Goal: Task Accomplishment & Management: Complete application form

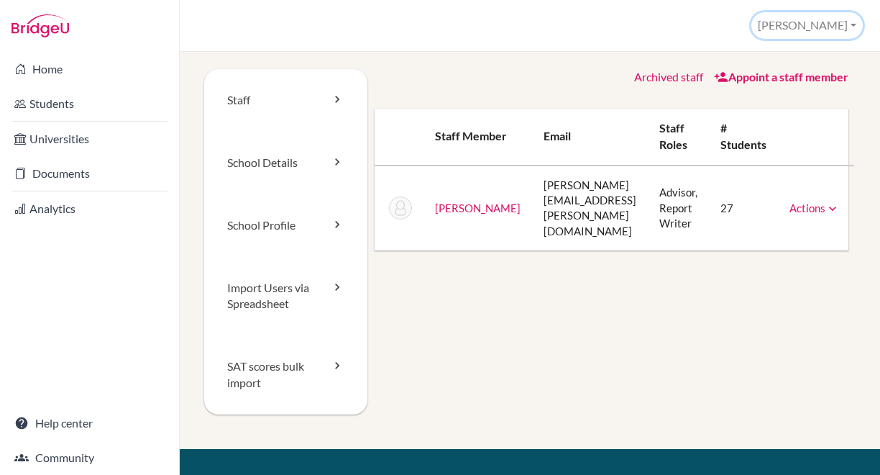
click at [851, 27] on button "[PERSON_NAME]" at bounding box center [806, 25] width 111 height 27
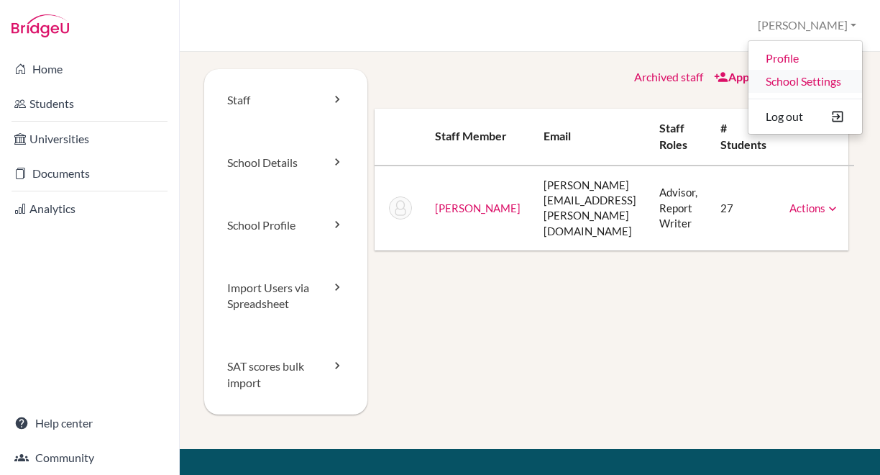
click at [789, 81] on link "School Settings" at bounding box center [806, 81] width 114 height 23
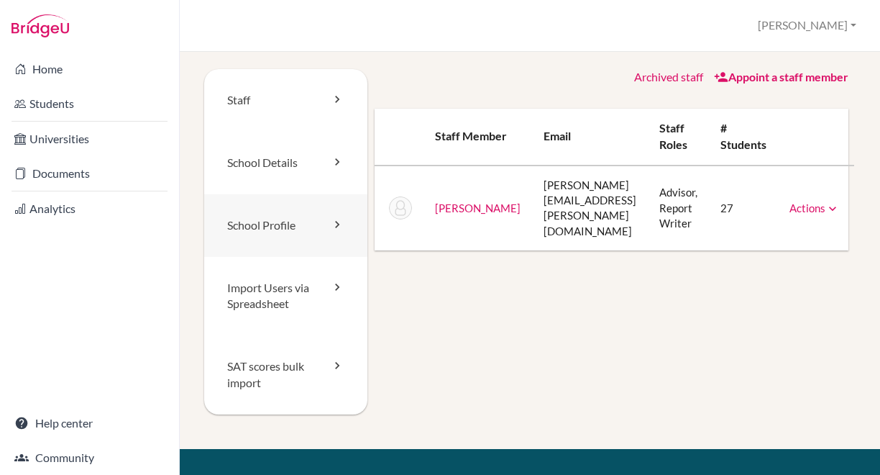
click at [337, 221] on icon at bounding box center [337, 224] width 14 height 14
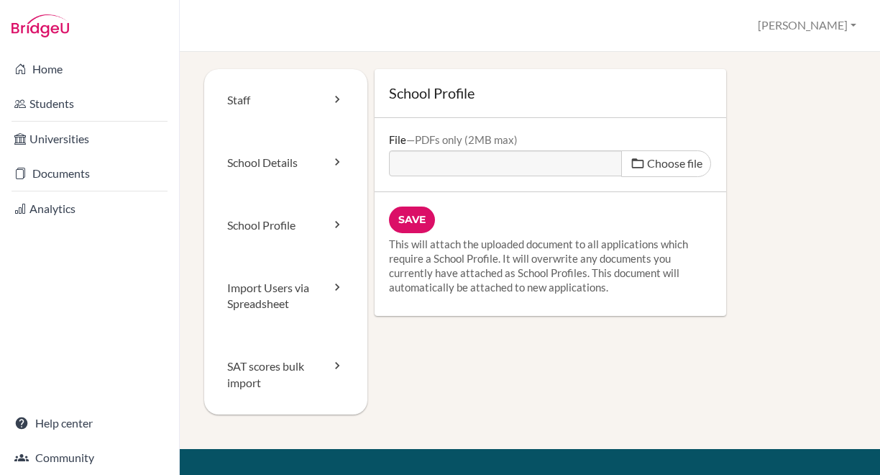
click at [516, 363] on div "Staff School Details School Profile Import Users via Spreadsheet SAT scores bul…" at bounding box center [530, 259] width 652 height 380
click at [307, 170] on link "School Details" at bounding box center [285, 163] width 163 height 63
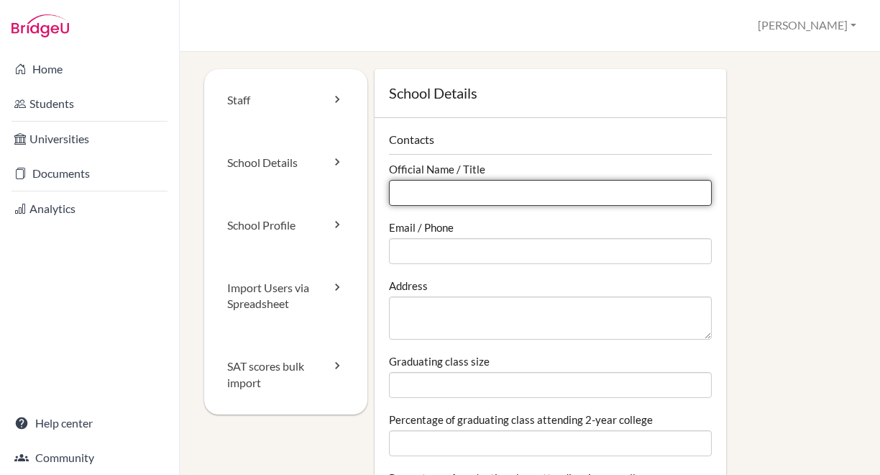
click at [536, 199] on input "Official Name / Title" at bounding box center [551, 193] width 324 height 26
type input "Växjö Katedralskola"
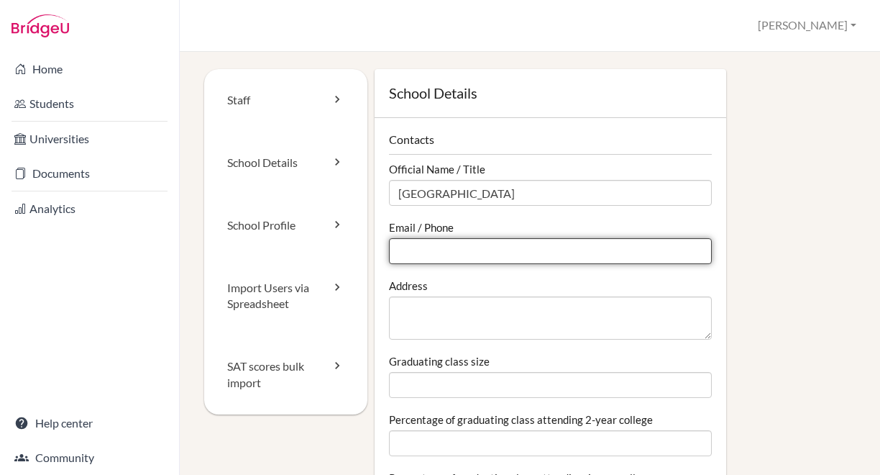
click at [427, 252] on input "Email / Phone" at bounding box center [551, 251] width 324 height 26
type input "[PHONE_NUMBER]"
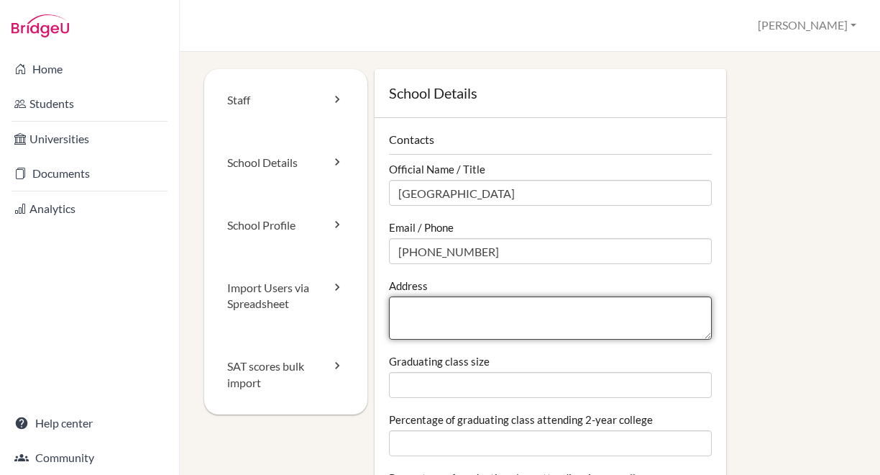
click at [421, 310] on textarea "Address" at bounding box center [551, 317] width 324 height 43
click at [515, 311] on textarea "[STREET_ADDRESS][PERSON_NAME]" at bounding box center [551, 317] width 324 height 43
type textarea "[STREET_ADDRESS][PERSON_NAME]"
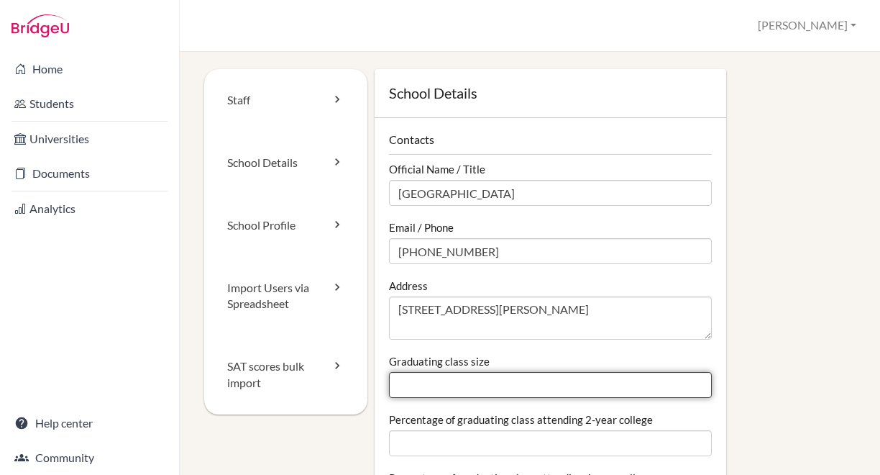
click at [443, 380] on input "Graduating class size" at bounding box center [551, 385] width 324 height 26
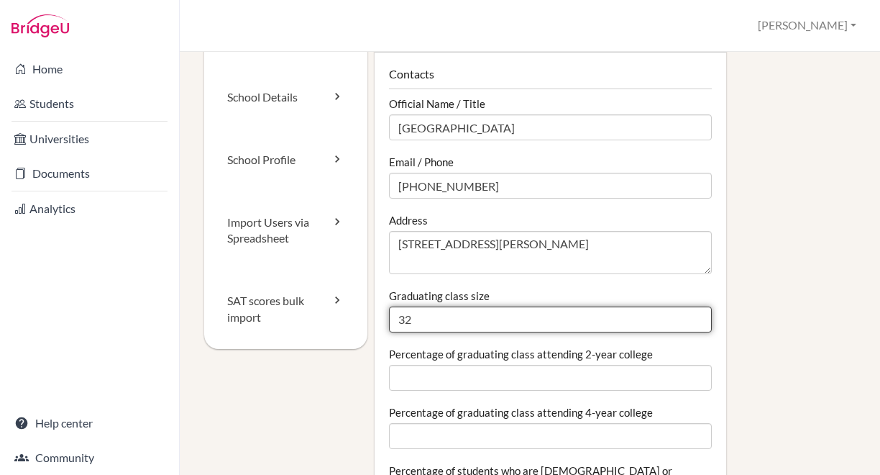
type input "32"
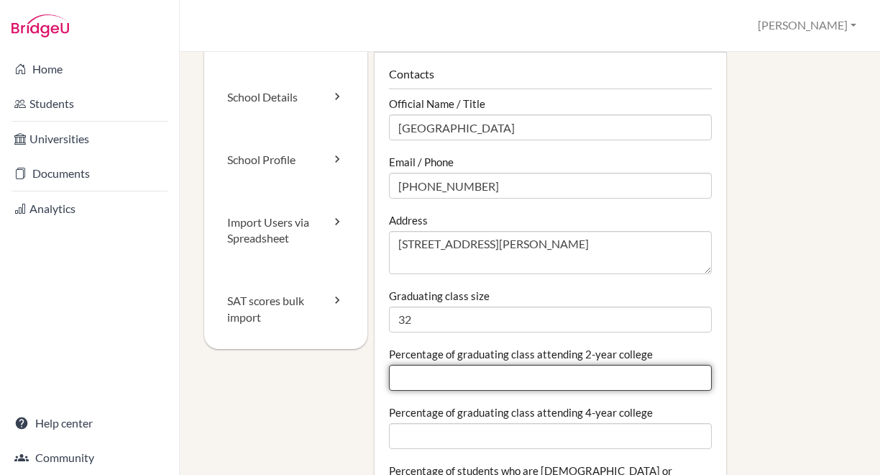
click at [404, 372] on input "Percentage of graduating class attending 2-year college" at bounding box center [551, 378] width 324 height 26
click at [689, 384] on input "0" at bounding box center [551, 378] width 324 height 26
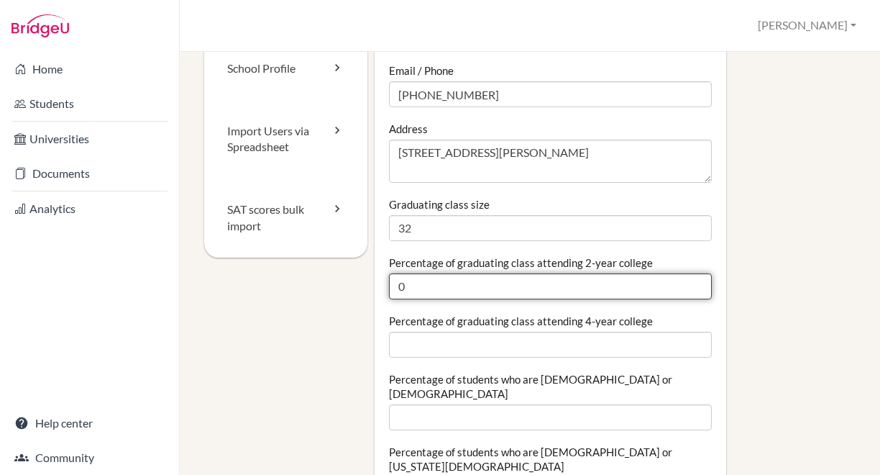
scroll to position [231, 0]
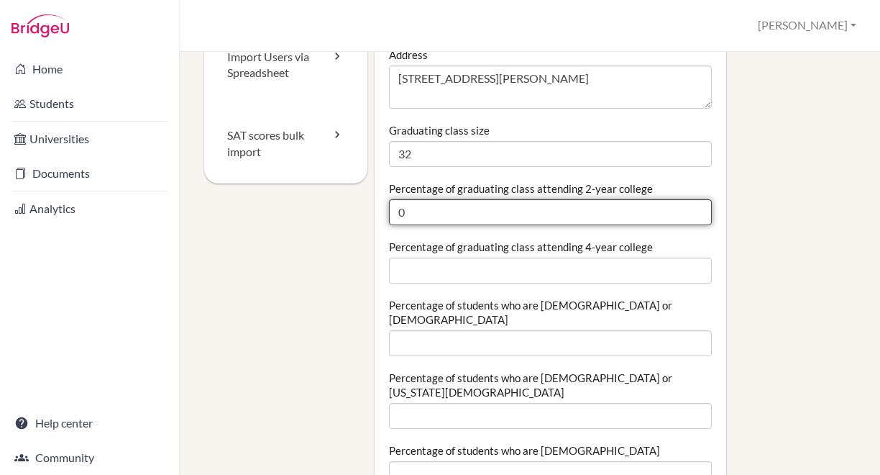
type input "0"
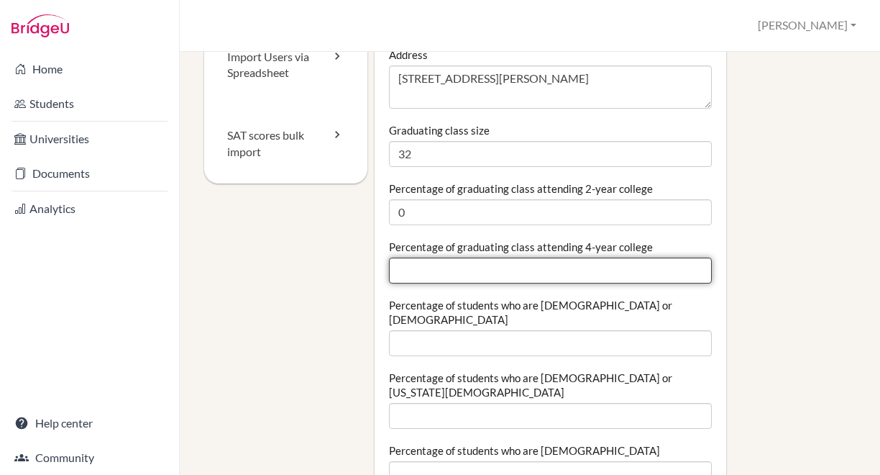
click at [396, 267] on input "Percentage of graduating class attending 4-year college" at bounding box center [551, 270] width 324 height 26
type input "75"
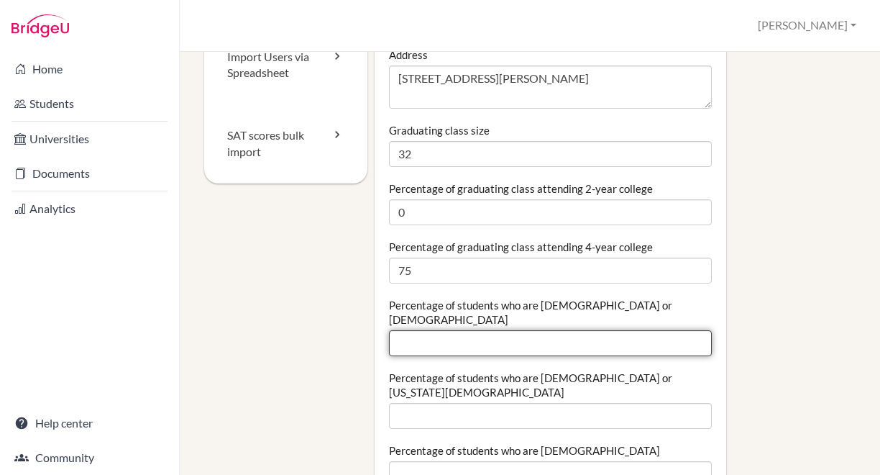
click at [399, 330] on input "Percentage of students who are Hispanic or Latino" at bounding box center [551, 343] width 324 height 26
type input "0"
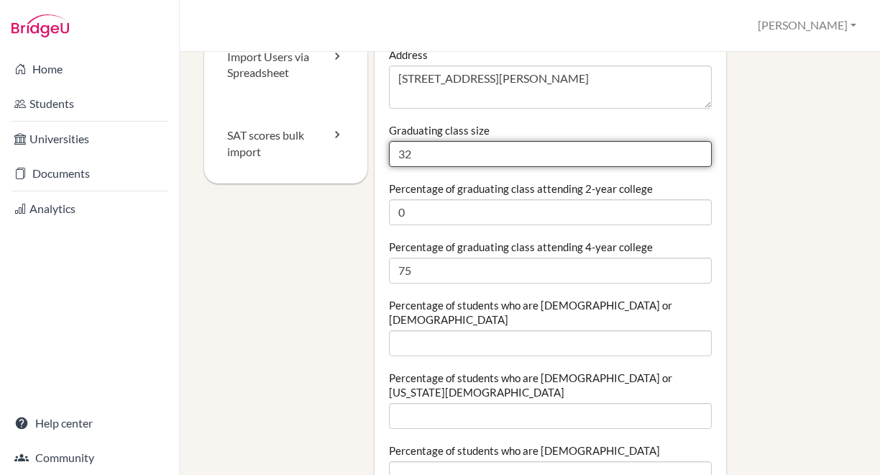
click at [413, 157] on input "32" at bounding box center [551, 154] width 324 height 26
type input "38"
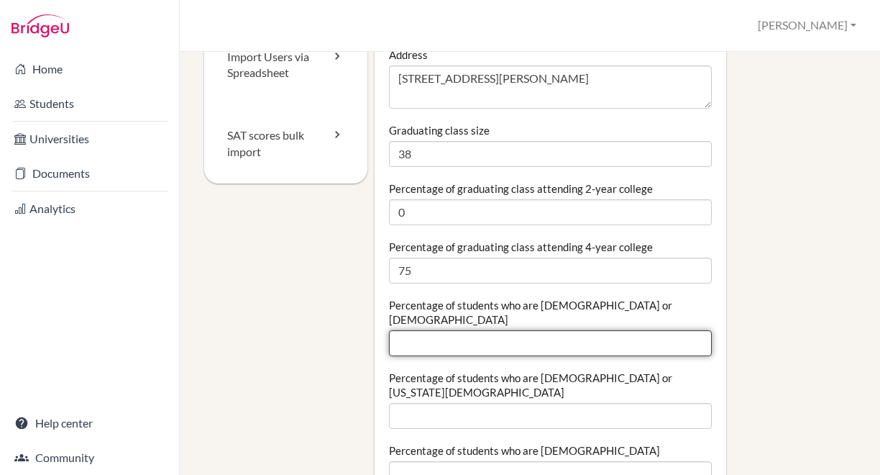
click at [424, 330] on input "Percentage of students who are Hispanic or Latino" at bounding box center [551, 343] width 324 height 26
type input "2"
type input "2.6"
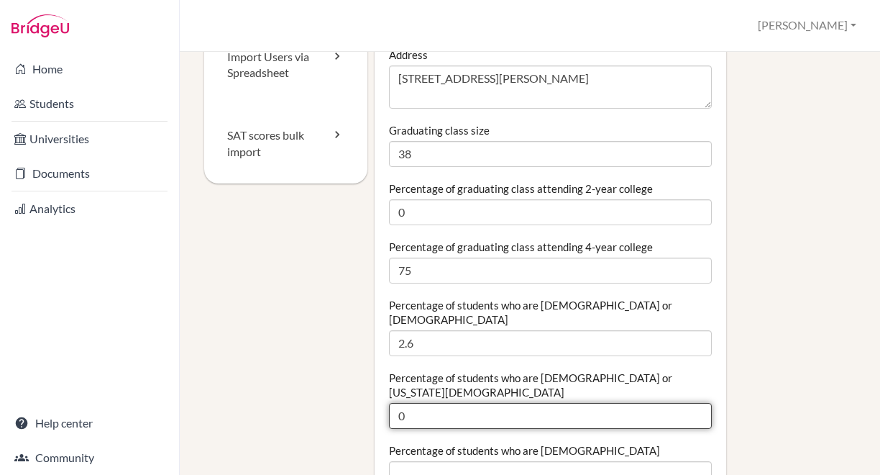
type input "0"
click at [690, 403] on input "0" at bounding box center [551, 416] width 324 height 26
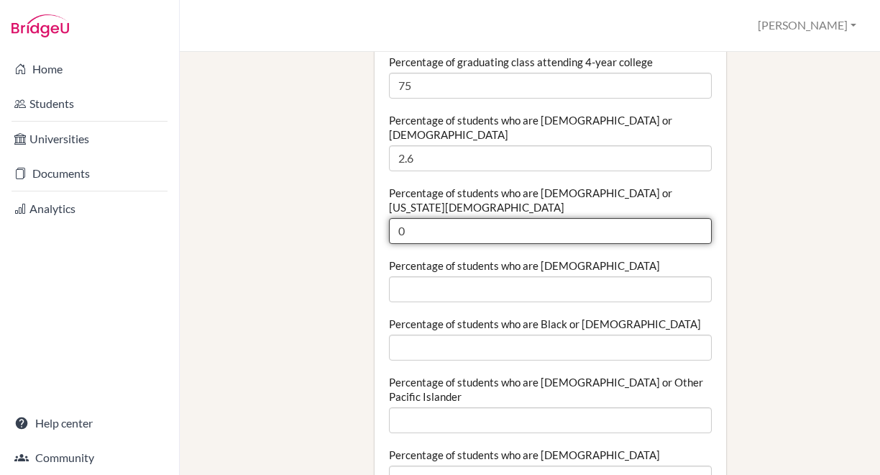
scroll to position [417, 0]
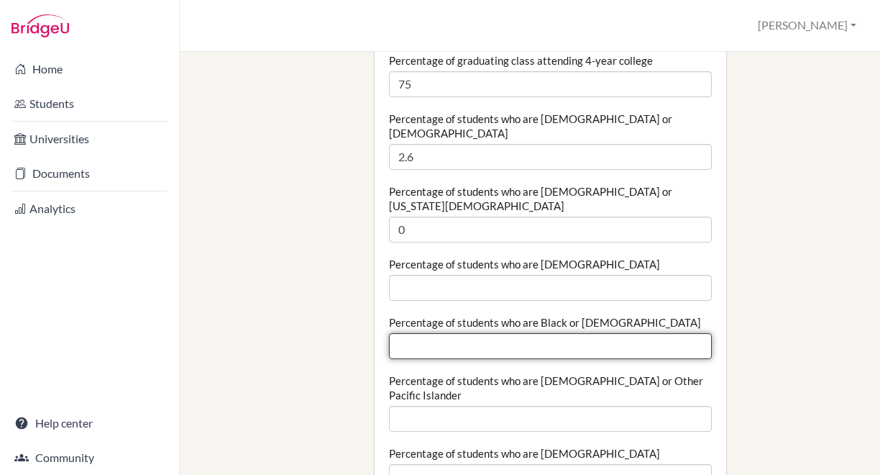
click at [568, 333] on input "Percentage of students who are Black or African American" at bounding box center [551, 346] width 324 height 26
type input "0"
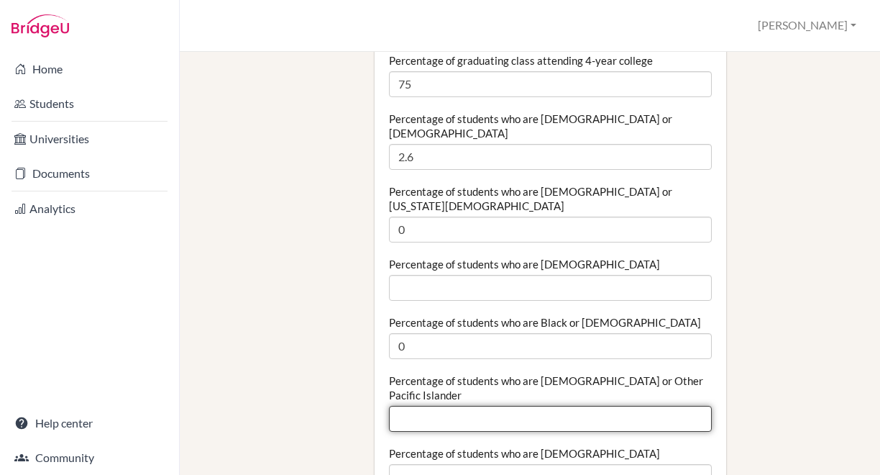
click at [499, 406] on input "Percentage of students who are Native Hawaiian or Other Pacific Islander" at bounding box center [551, 419] width 324 height 26
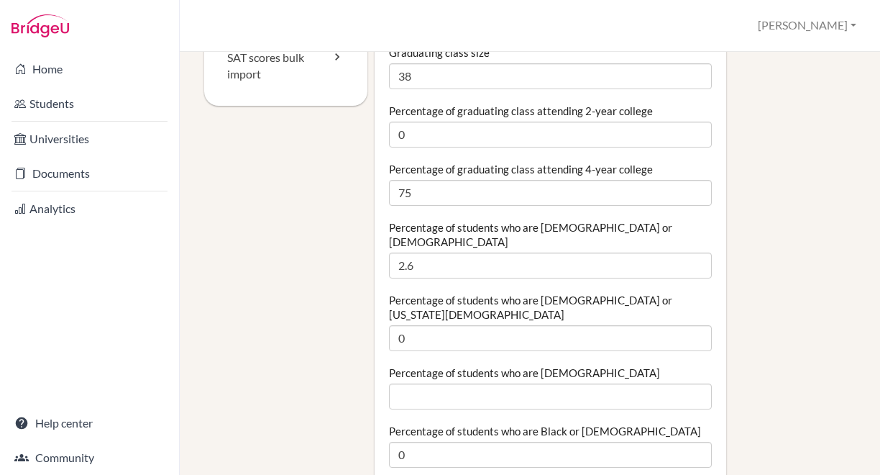
scroll to position [316, 0]
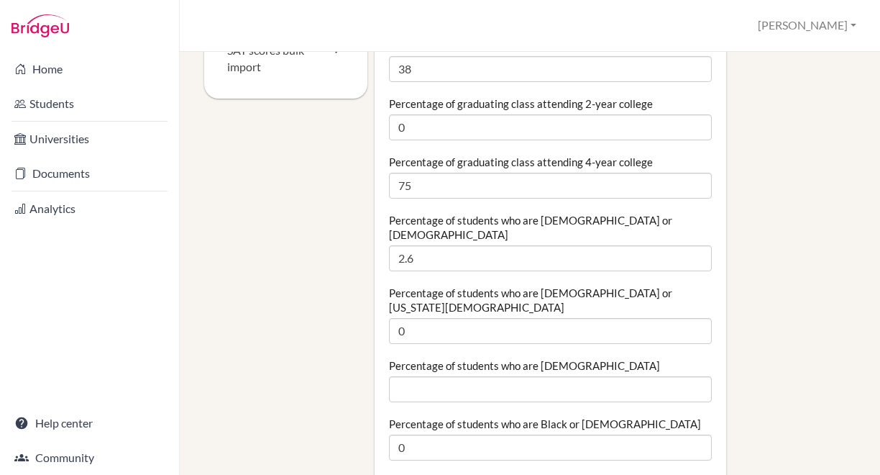
type input "0.01"
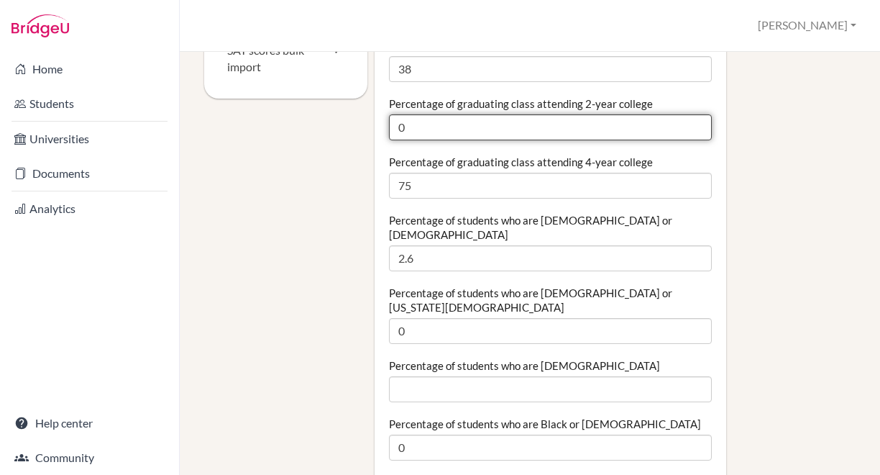
click at [408, 124] on input "0" at bounding box center [551, 127] width 324 height 26
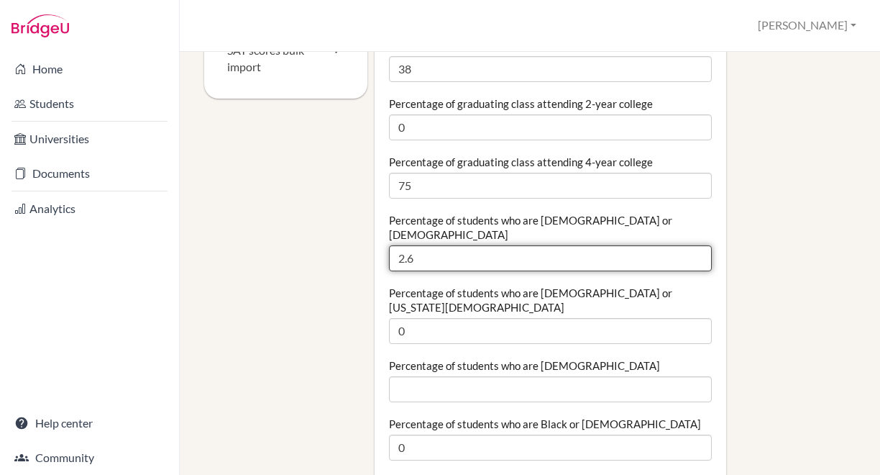
click at [426, 245] on input "2.6" at bounding box center [551, 258] width 324 height 26
type input "2"
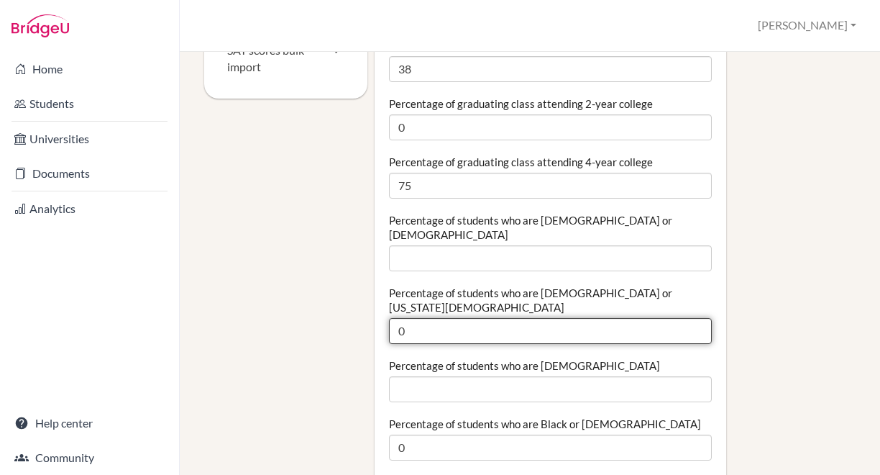
click at [421, 318] on input "0" at bounding box center [551, 331] width 324 height 26
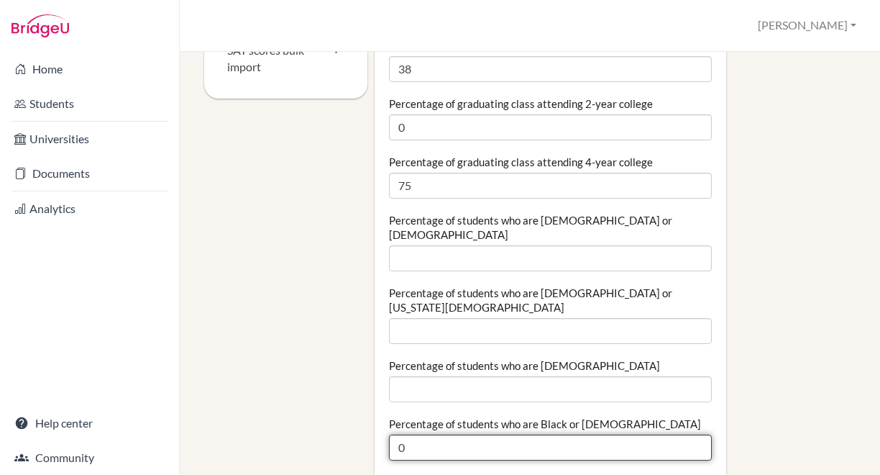
click at [419, 434] on input "0" at bounding box center [551, 447] width 324 height 26
type input "0"
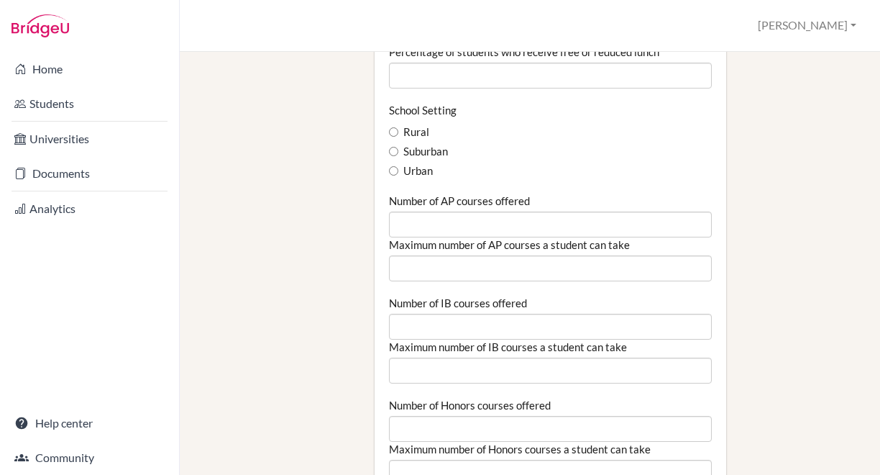
scroll to position [1053, 0]
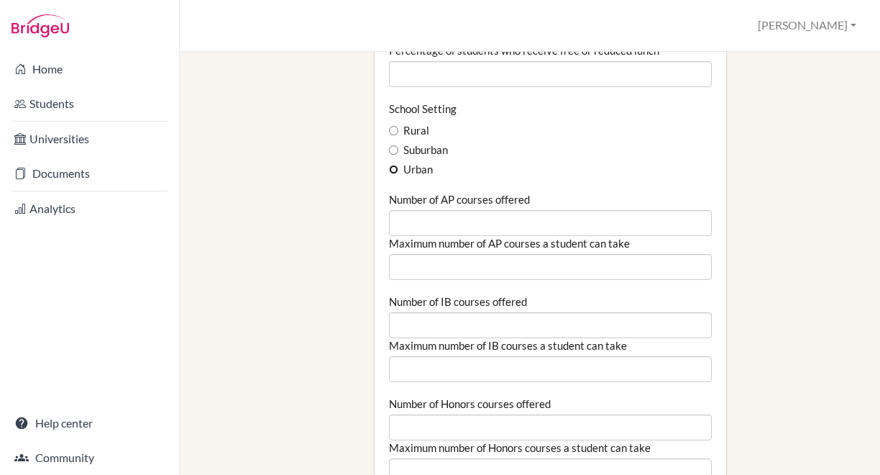
click at [392, 165] on input "Urban" at bounding box center [393, 169] width 9 height 9
radio input "true"
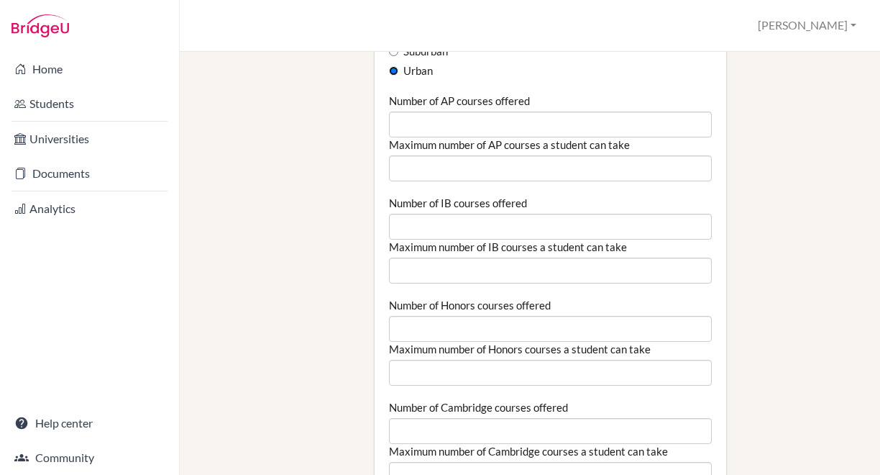
scroll to position [1152, 0]
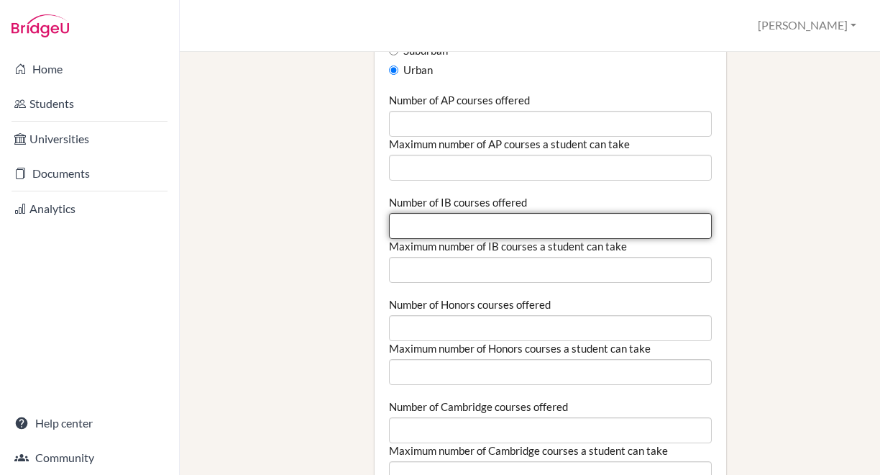
click at [467, 213] on input "Number of IB courses offered" at bounding box center [551, 226] width 324 height 26
click at [689, 213] on input "-1" at bounding box center [551, 226] width 324 height 26
type input "0"
click at [689, 213] on input "0" at bounding box center [551, 226] width 324 height 26
type input "21"
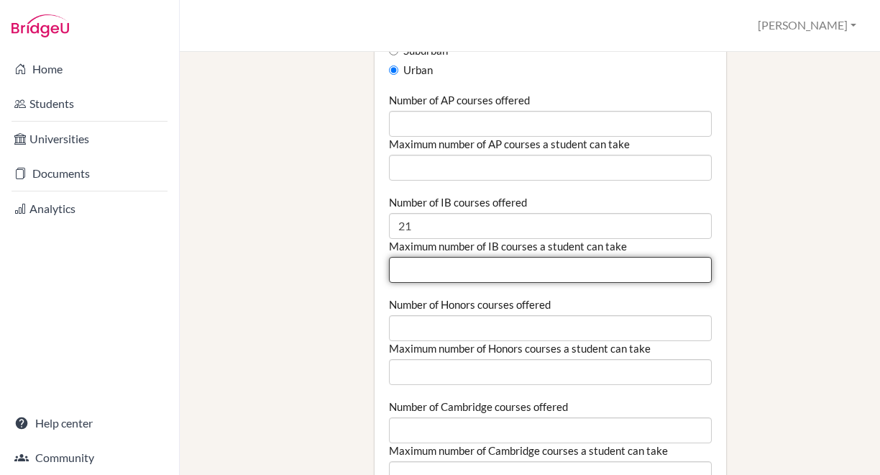
click at [587, 257] on input "Maximum number of IB courses a student can take" at bounding box center [551, 270] width 324 height 26
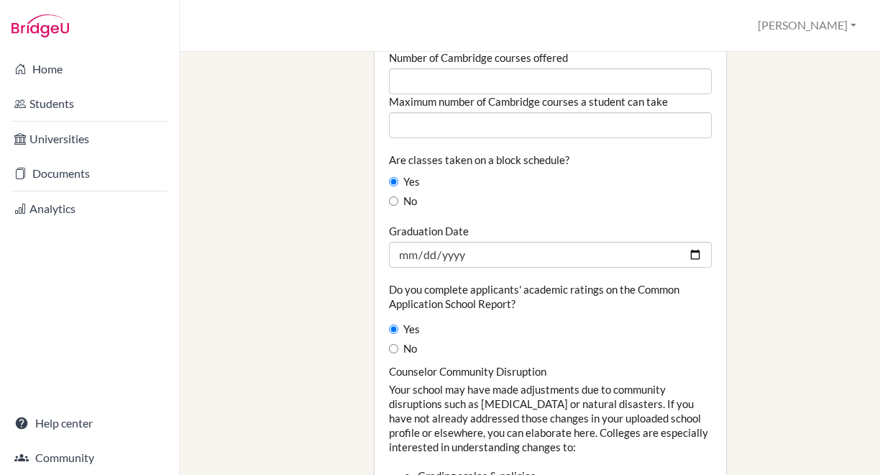
scroll to position [1503, 0]
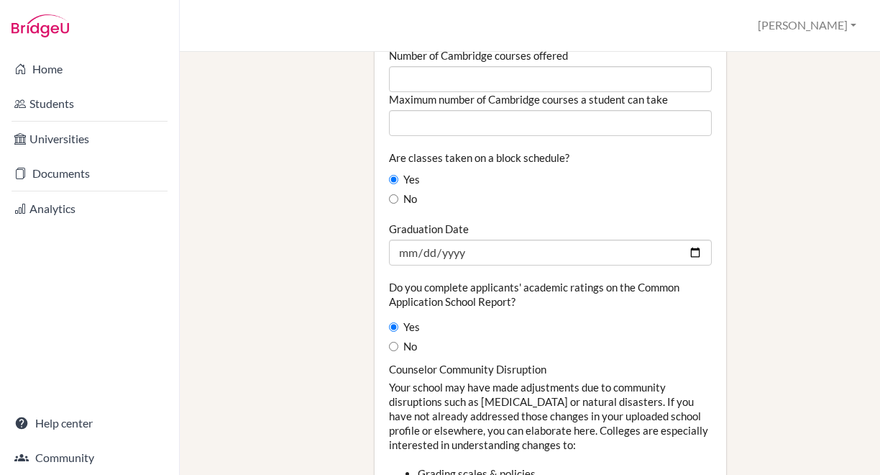
type input "6"
click at [392, 175] on input "Yes" at bounding box center [393, 179] width 9 height 9
radio input "true"
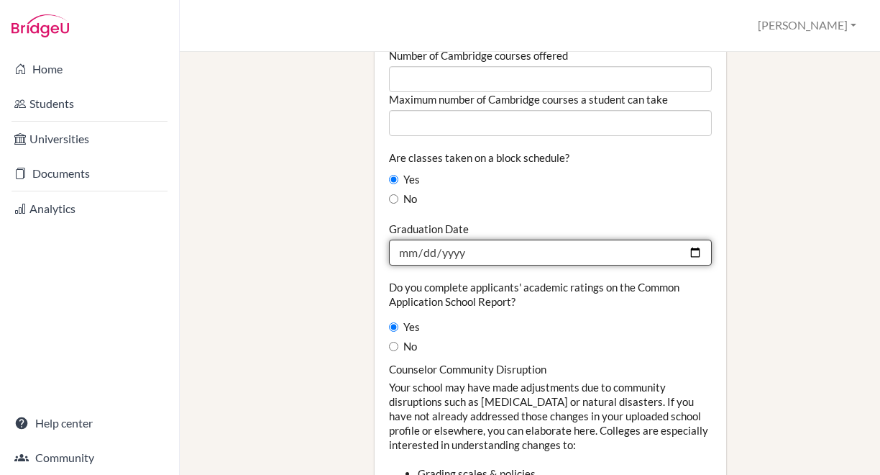
click at [485, 239] on input "Graduation Date" at bounding box center [551, 252] width 324 height 26
click at [688, 239] on input "Graduation Date" at bounding box center [551, 252] width 324 height 26
type input "2026-07-06"
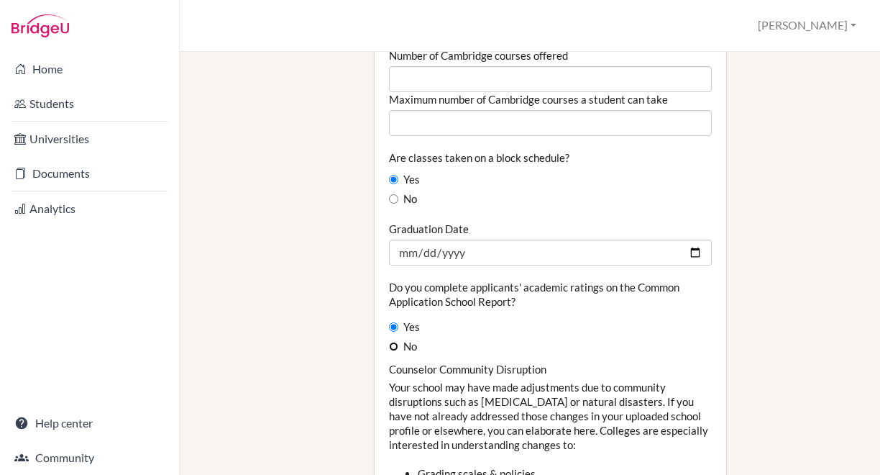
click at [389, 342] on input "No" at bounding box center [393, 346] width 9 height 9
radio input "true"
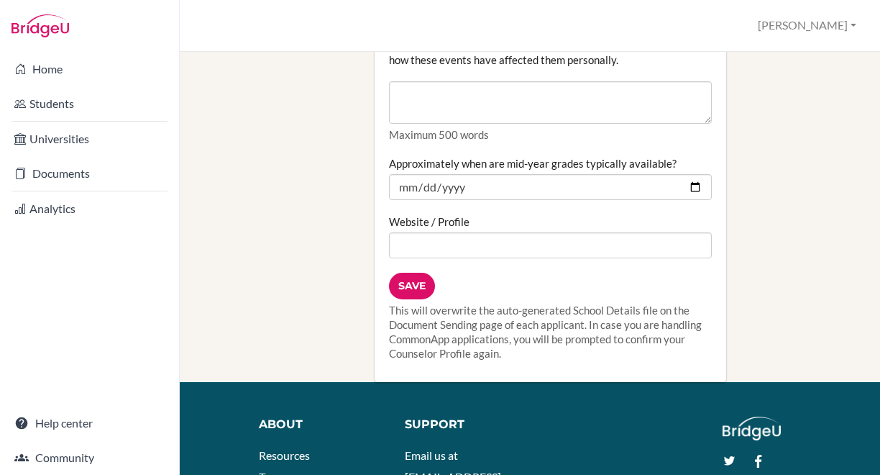
scroll to position [2040, 0]
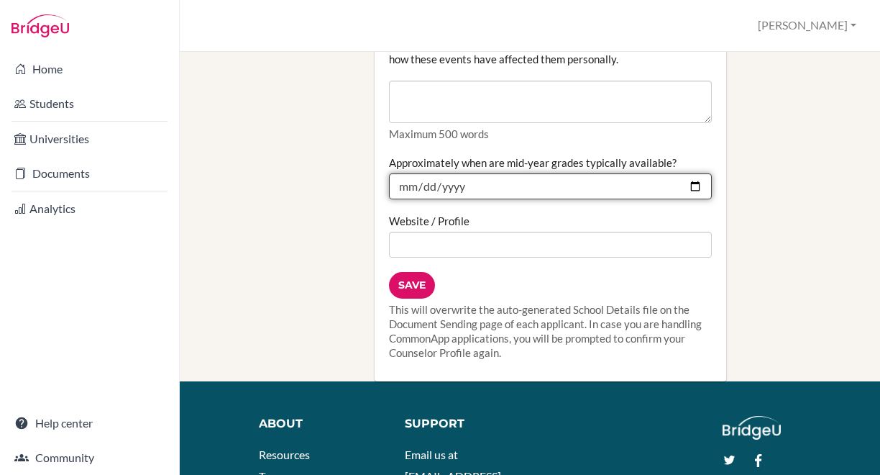
click at [686, 173] on input "Approximately when are mid-year grades typically available?" at bounding box center [551, 186] width 324 height 26
type input "2025-12-15"
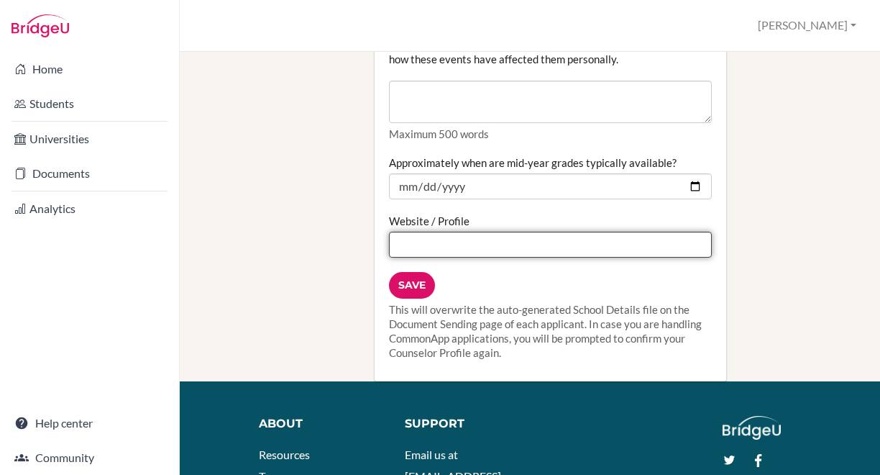
click at [472, 232] on input "Website / Profile" at bounding box center [551, 245] width 324 height 26
paste input "https://www.katedralskolan.se/sidor/forskola-och-skola/gymnasieskola/katedralsk…"
type input "https://www.katedralskolan.se/sidor/forskola-och-skola/gymnasieskola/katedralsk…"
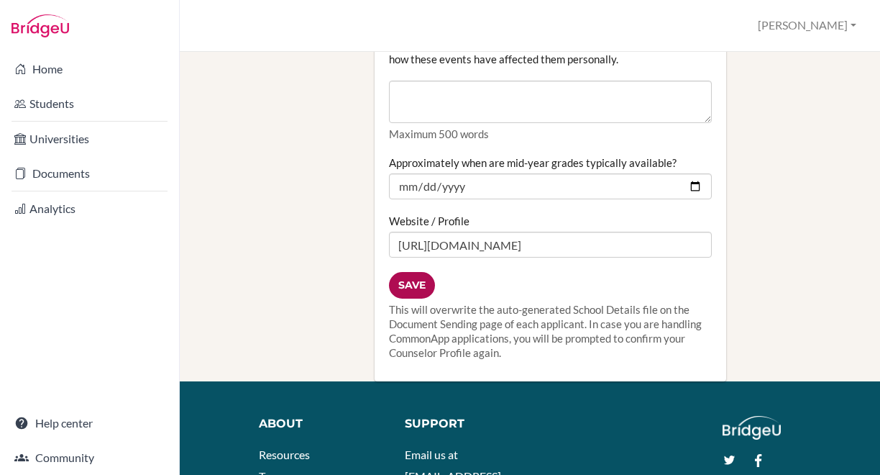
scroll to position [0, 0]
click at [404, 272] on input "Save" at bounding box center [412, 285] width 46 height 27
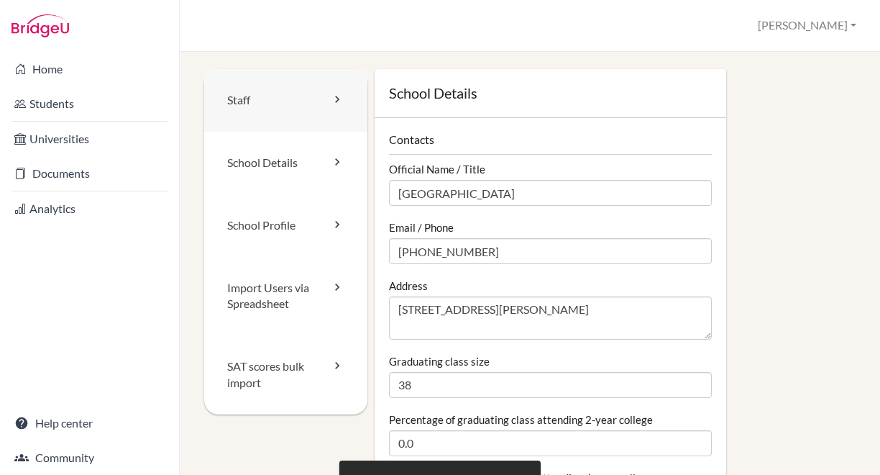
click at [338, 103] on icon at bounding box center [337, 99] width 14 height 14
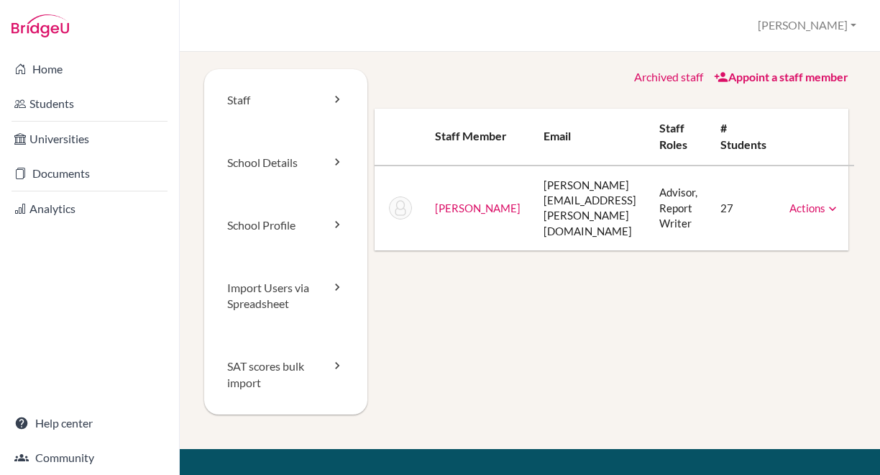
click at [798, 204] on link "Actions" at bounding box center [815, 207] width 50 height 13
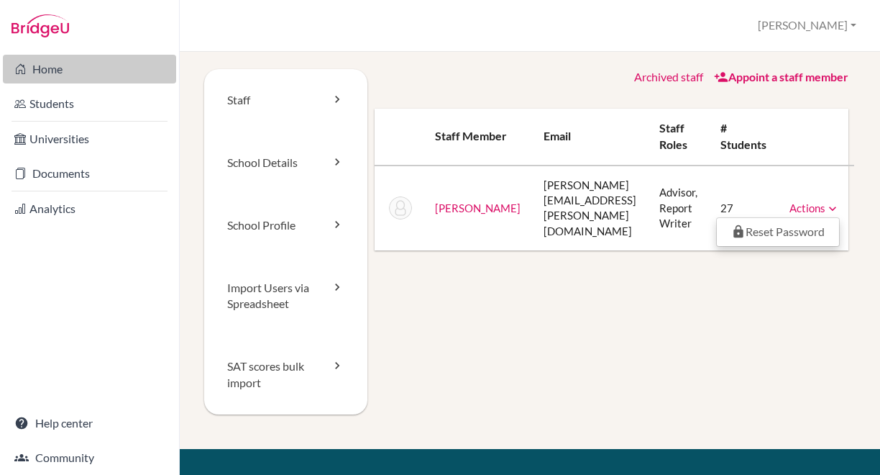
click at [113, 76] on link "Home" at bounding box center [89, 69] width 173 height 29
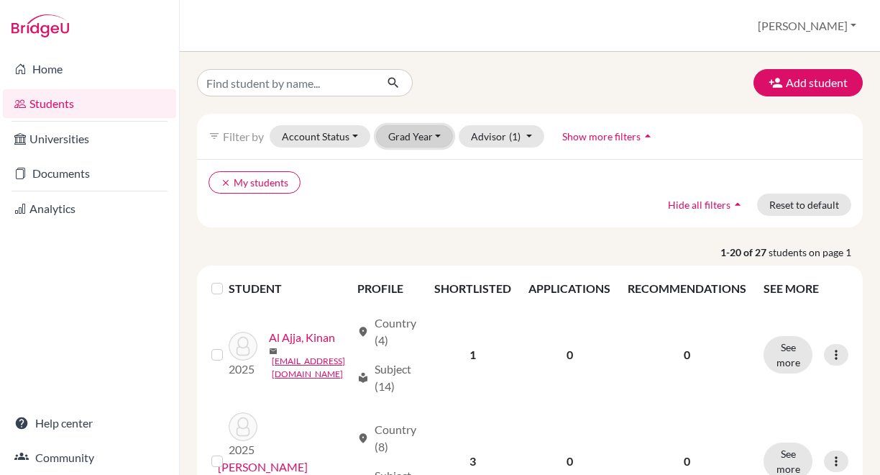
click at [437, 134] on button "Grad Year" at bounding box center [415, 136] width 78 height 22
click at [613, 138] on span "Show more filters" at bounding box center [601, 136] width 78 height 12
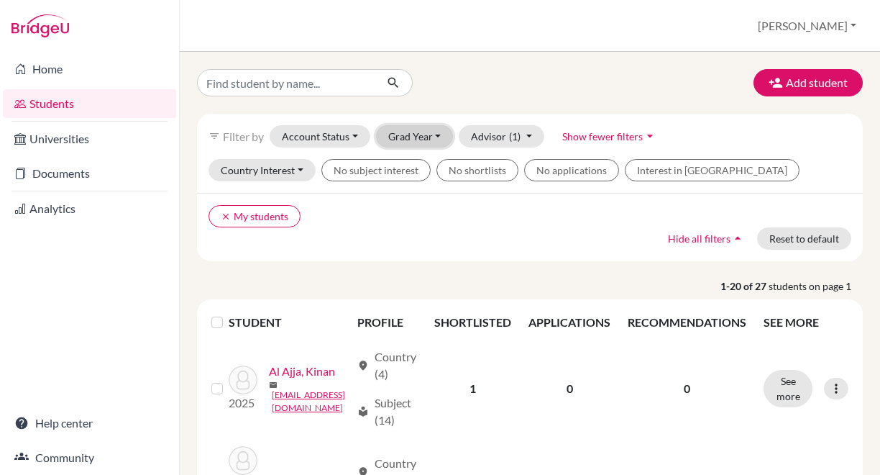
click at [439, 139] on button "Grad Year" at bounding box center [415, 136] width 78 height 22
click at [413, 168] on span "2025" at bounding box center [407, 166] width 26 height 17
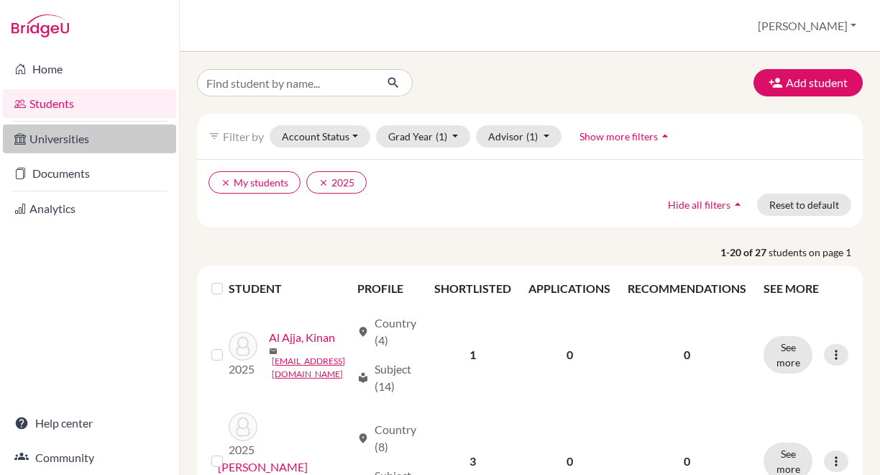
click at [118, 137] on link "Universities" at bounding box center [89, 138] width 173 height 29
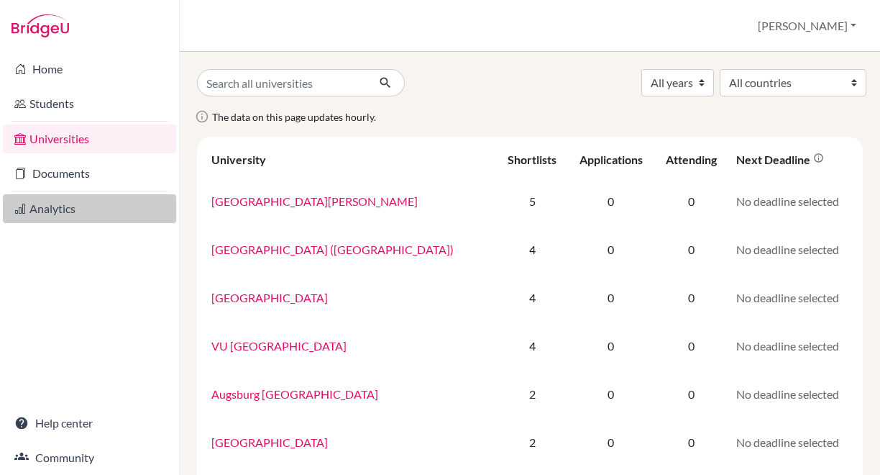
click at [82, 200] on link "Analytics" at bounding box center [89, 208] width 173 height 29
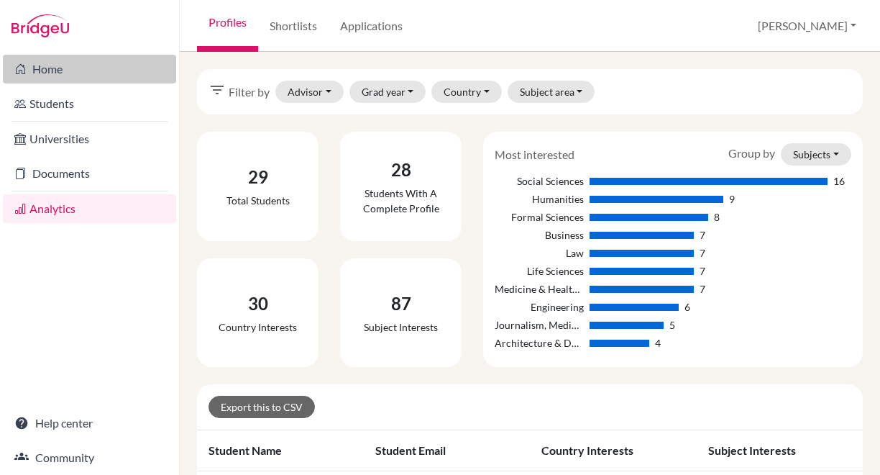
click at [71, 70] on link "Home" at bounding box center [89, 69] width 173 height 29
